Goal: Information Seeking & Learning: Find specific fact

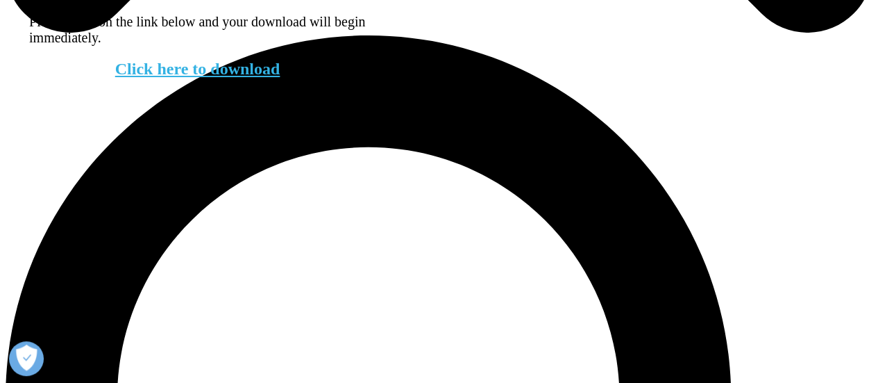
scroll to position [991, 0]
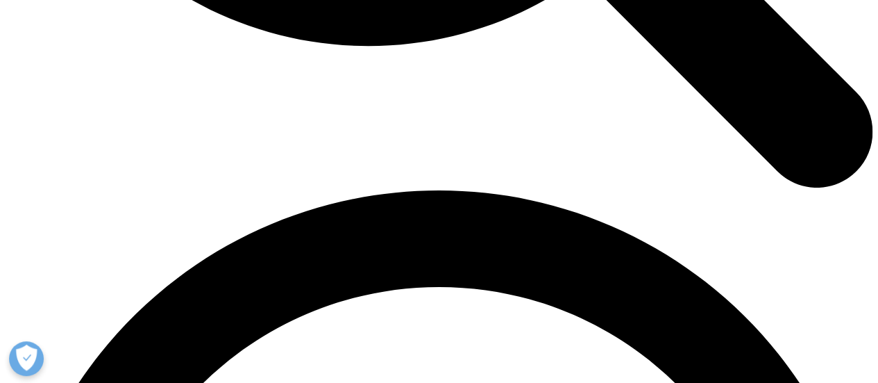
scroll to position [1569, 0]
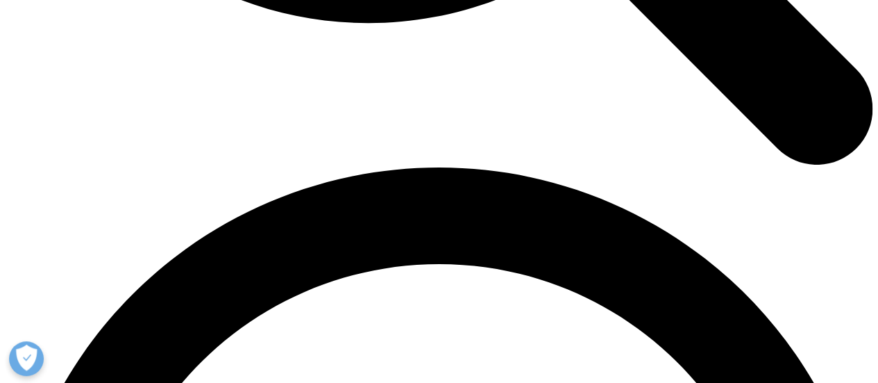
scroll to position [1598, 0]
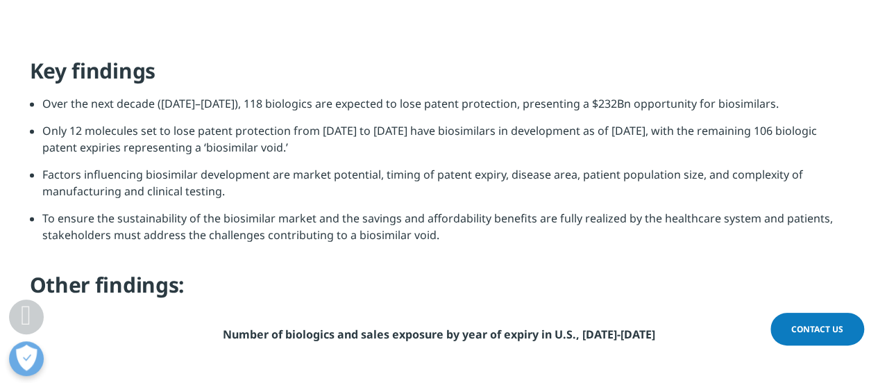
scroll to position [1139, 0]
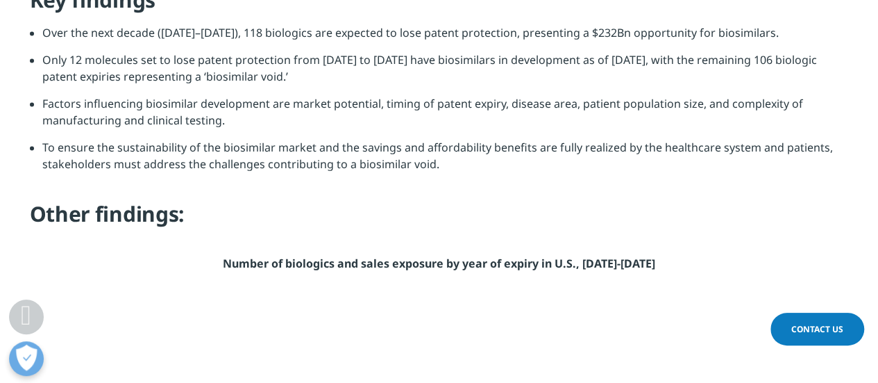
click at [744, 187] on div "Key findings Over the next decade ([DATE]–[DATE]), 118 biologics are expected t…" at bounding box center [439, 133] width 819 height 295
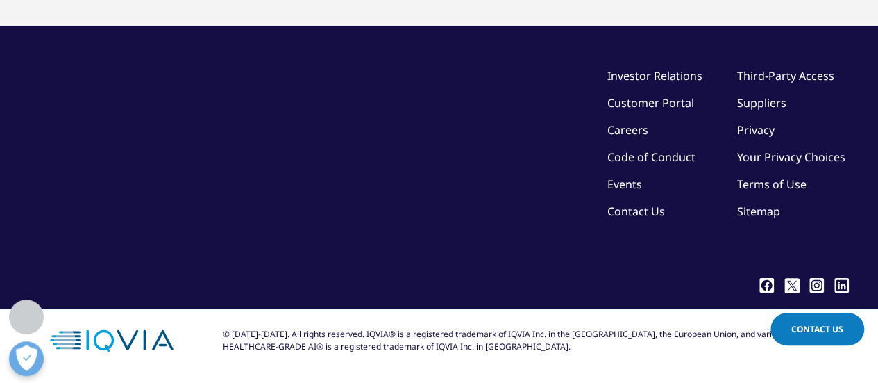
scroll to position [3813, 0]
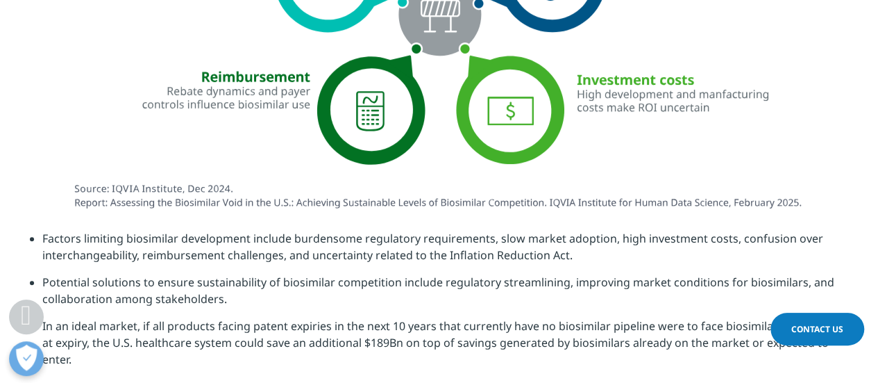
scroll to position [2967, 0]
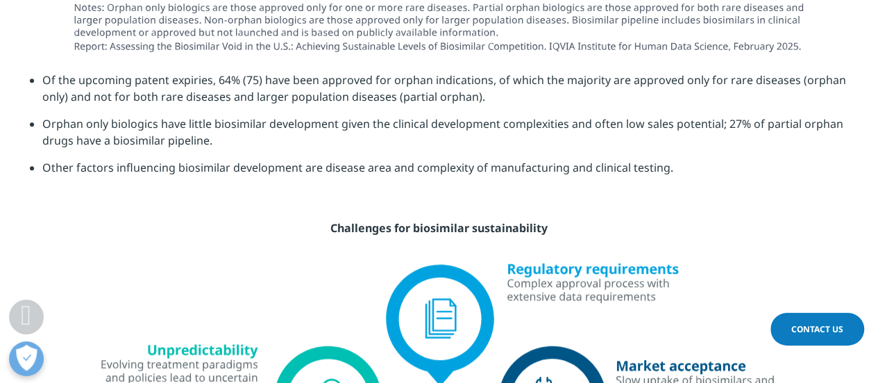
click at [276, 184] on li "Other factors influencing biosimilar development are disease area and complexit…" at bounding box center [445, 172] width 807 height 27
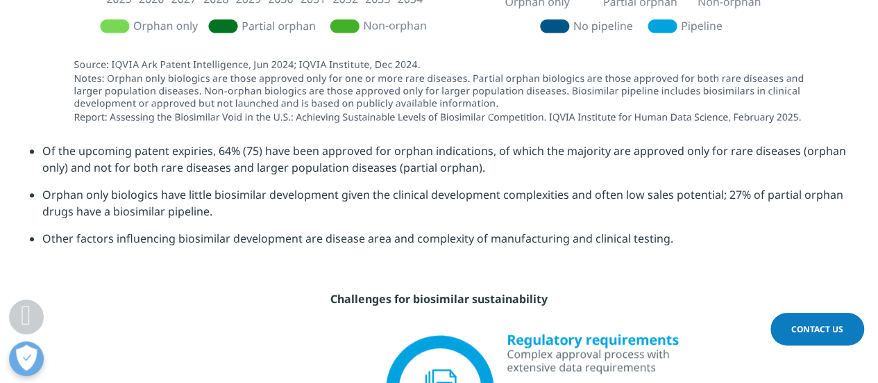
scroll to position [2914, 0]
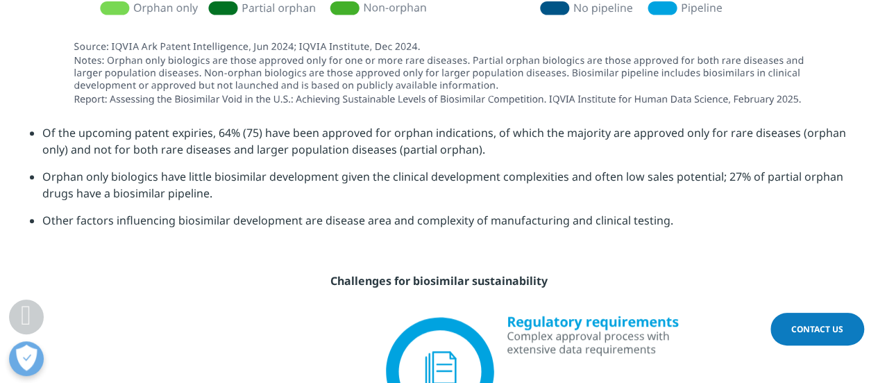
click at [806, 234] on li "Other factors influencing biosimilar development are disease area and complexit…" at bounding box center [445, 225] width 807 height 27
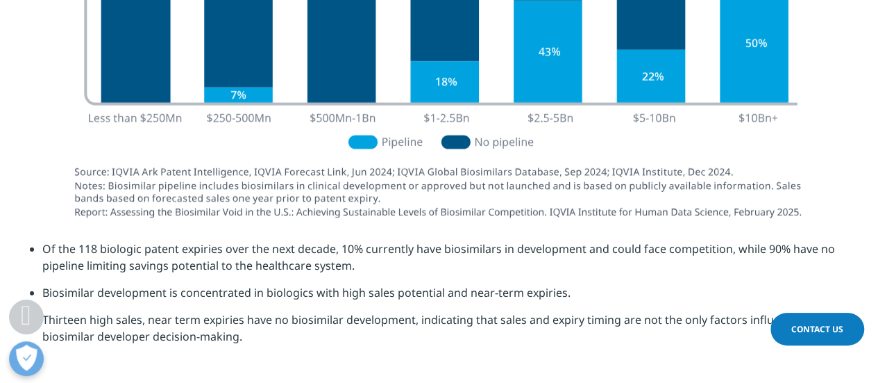
scroll to position [2219, 0]
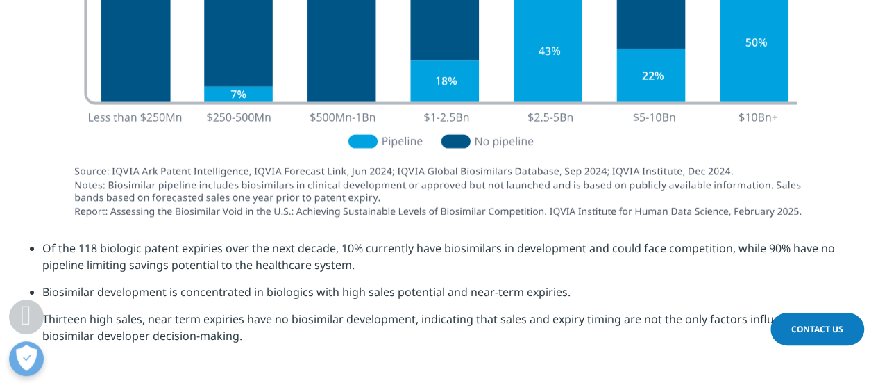
click at [44, 251] on li "Of the 118 biologic patent expiries over the next decade, 10% currently have bi…" at bounding box center [445, 262] width 807 height 44
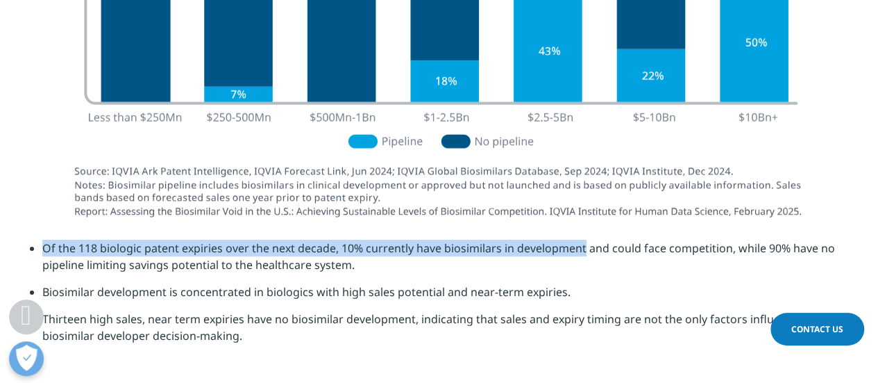
copy li "Of the 118 biologic patent expiries over the next decade, 10% currently have bi…"
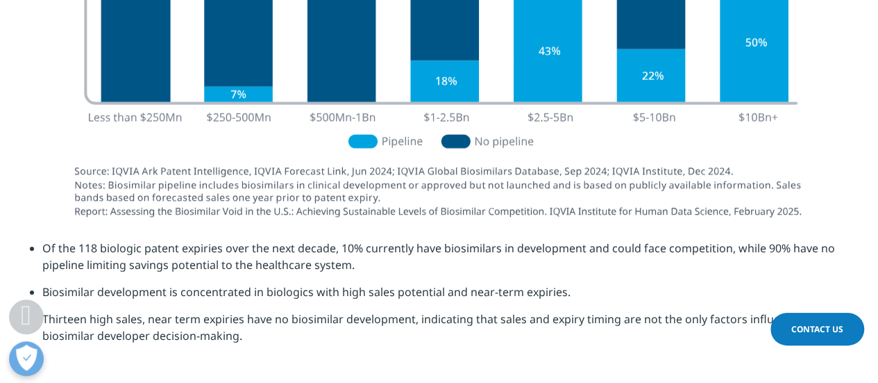
click at [62, 278] on li "Of the 118 biologic patent expiries over the next decade, 10% currently have bi…" at bounding box center [445, 262] width 807 height 44
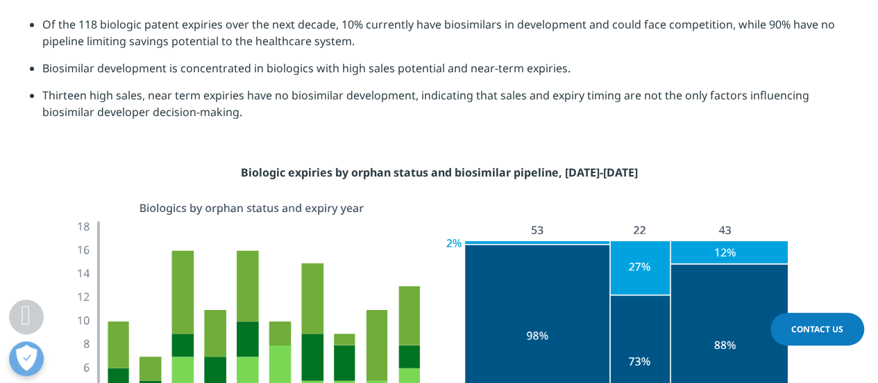
scroll to position [2711, 0]
